Goal: Task Accomplishment & Management: Use online tool/utility

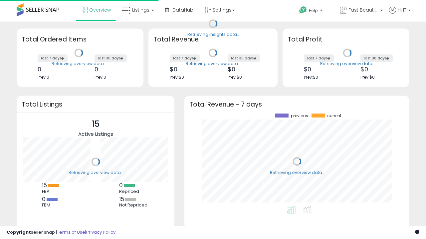
scroll to position [92, 211]
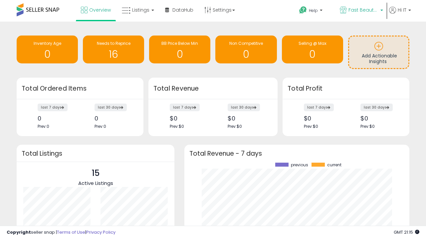
click at [360, 11] on span "Fast Beauty ([GEOGRAPHIC_DATA])" at bounding box center [363, 10] width 30 height 7
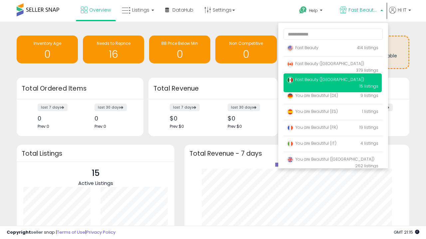
click at [332, 161] on span "You are Beautiful ([GEOGRAPHIC_DATA])" at bounding box center [330, 160] width 87 height 6
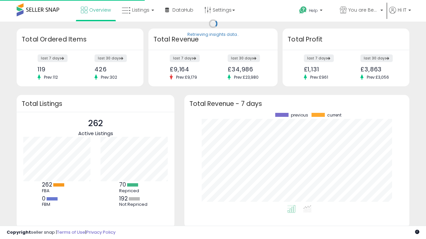
scroll to position [92, 211]
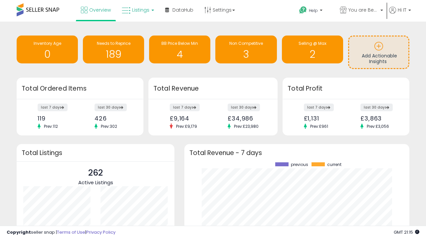
click at [137, 10] on span "Listings" at bounding box center [140, 10] width 17 height 7
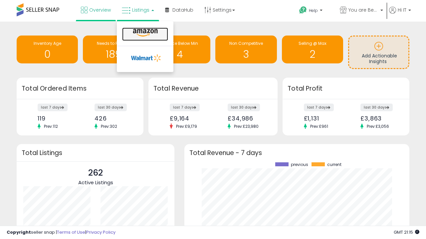
click at [144, 33] on icon at bounding box center [145, 33] width 29 height 9
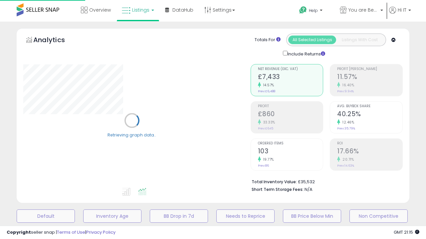
scroll to position [129, 0]
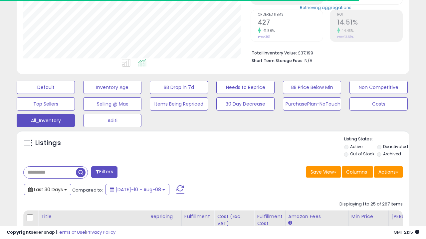
click at [47, 189] on span "Last 30 Days" at bounding box center [48, 190] width 29 height 7
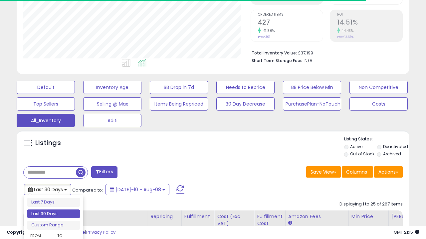
scroll to position [136, 227]
click at [54, 214] on li "Last 30 Days" at bounding box center [53, 214] width 53 height 9
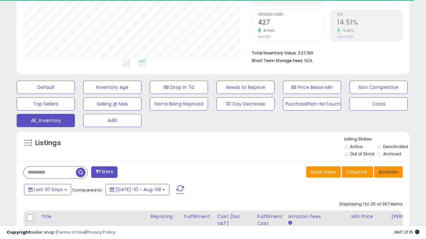
click at [388, 172] on button "Actions" at bounding box center [388, 172] width 29 height 11
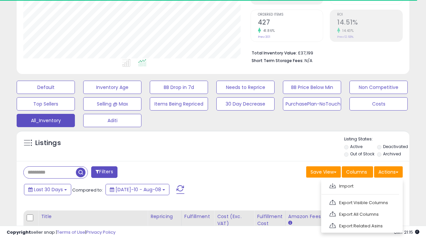
click at [361, 214] on link "Export All Columns" at bounding box center [361, 214] width 73 height 10
